Goal: Find specific page/section

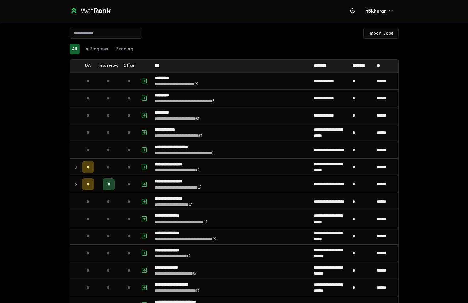
scroll to position [693, 0]
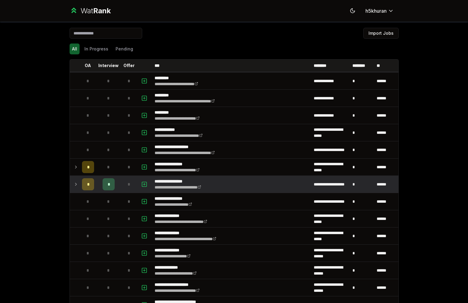
click at [91, 186] on div "*" at bounding box center [88, 185] width 12 height 12
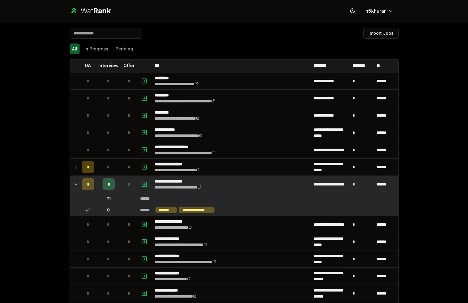
click at [91, 185] on div "*" at bounding box center [88, 185] width 12 height 12
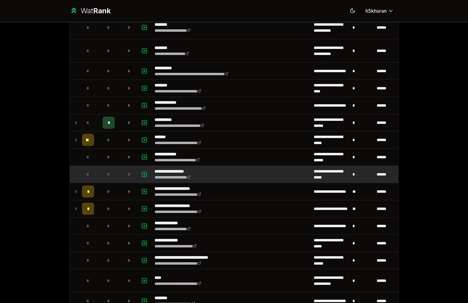
scroll to position [693, 0]
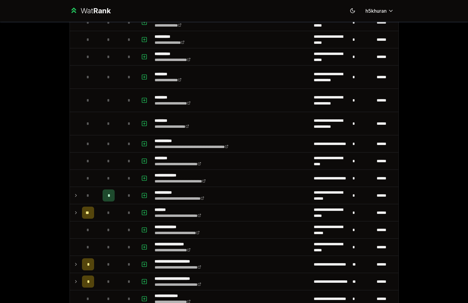
scroll to position [693, 0]
